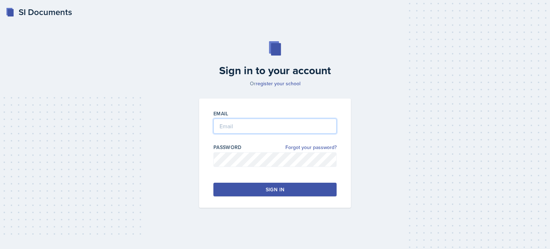
click at [232, 128] on input "email" at bounding box center [274, 125] width 123 height 15
type input "[EMAIL_ADDRESS][DOMAIN_NAME]"
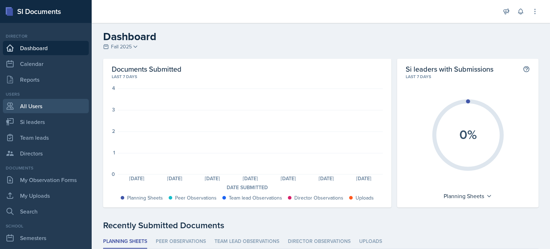
click at [30, 106] on link "All Users" at bounding box center [46, 106] width 86 height 14
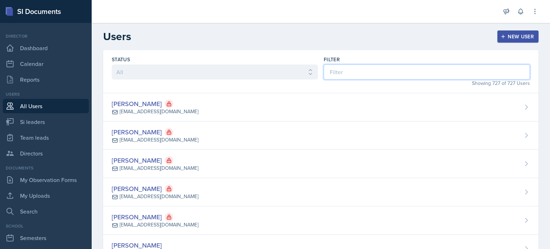
click at [344, 71] on input at bounding box center [427, 71] width 206 height 15
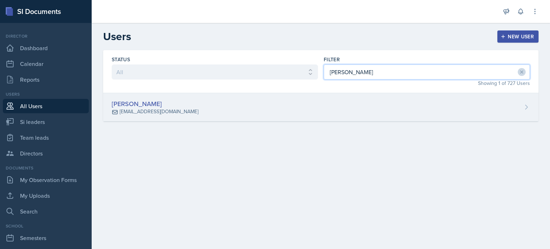
type input "[PERSON_NAME]"
click at [269, 110] on div "[PERSON_NAME] [EMAIL_ADDRESS][DOMAIN_NAME]" at bounding box center [320, 107] width 435 height 28
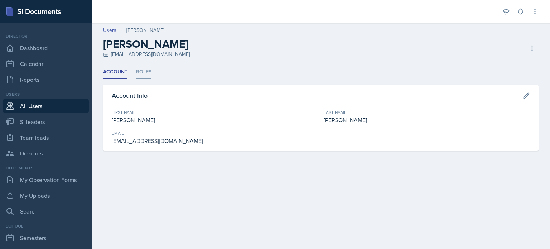
click at [143, 69] on li "Roles" at bounding box center [143, 72] width 15 height 14
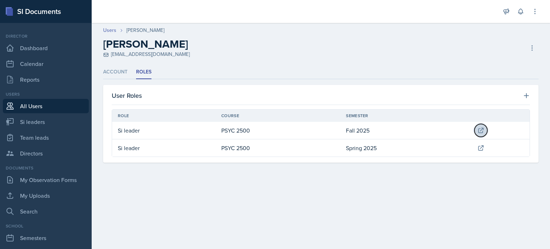
click at [483, 128] on icon at bounding box center [480, 130] width 7 height 7
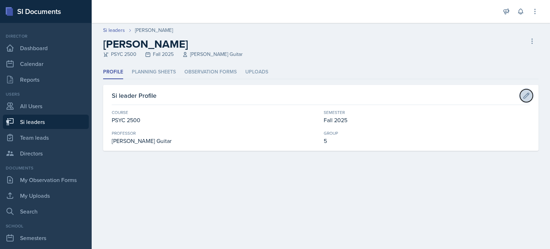
click at [528, 94] on icon at bounding box center [526, 95] width 5 height 5
select select "cb260f5d-8c60-4c09-ae0f-98efead759ba"
select select "2bed604d-1099-4043-b1bc-2365e8740244"
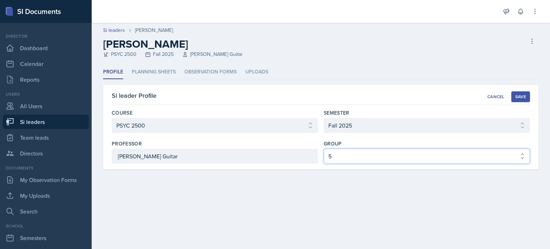
click at [344, 159] on select "Select group 1 2 3 4 5 6" at bounding box center [427, 156] width 206 height 15
select select "03df2469-1098-498a-a2e2-8023a988d861"
click at [324, 149] on select "Select group 1 2 3 4 5 6" at bounding box center [427, 156] width 206 height 15
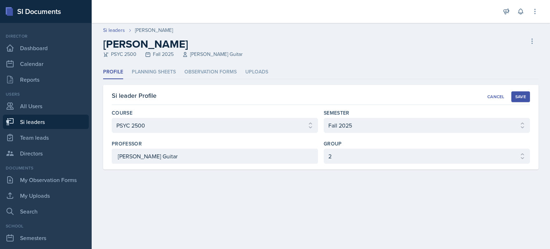
click at [523, 95] on div "Save" at bounding box center [520, 97] width 11 height 6
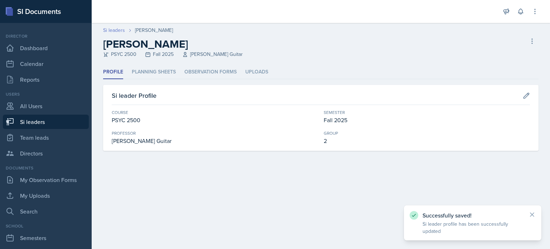
click at [115, 31] on link "Si leaders" at bounding box center [114, 30] width 22 height 8
select select "2bed604d-1099-4043-b1bc-2365e8740244"
